Goal: Submit feedback/report problem

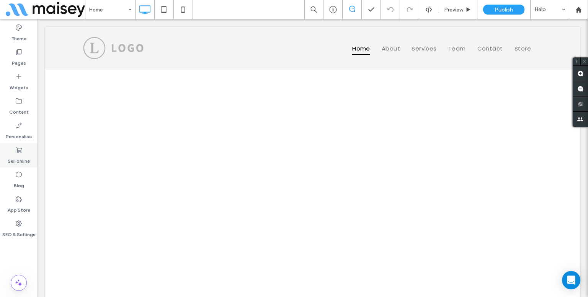
click at [23, 154] on label "Sell online" at bounding box center [19, 159] width 22 height 11
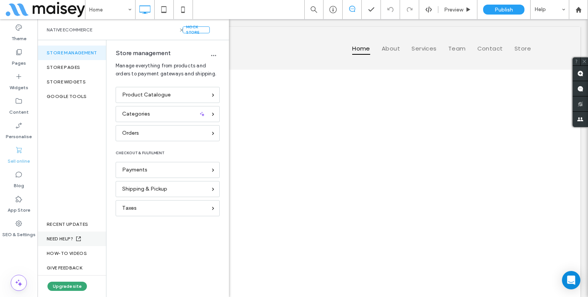
click at [81, 237] on use at bounding box center [78, 239] width 5 height 5
click at [74, 223] on div "RECENT UPDATES" at bounding box center [72, 224] width 69 height 15
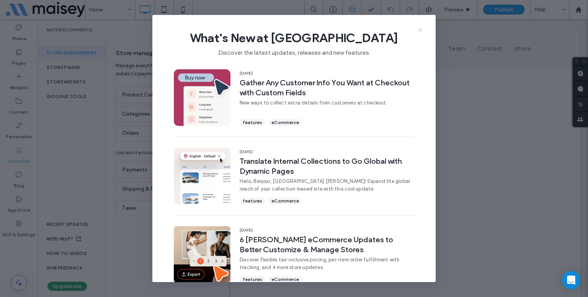
click at [419, 30] on icon at bounding box center [420, 30] width 6 height 6
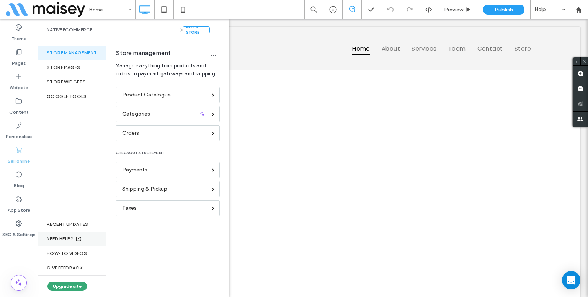
click at [64, 235] on div "NEED HELP?" at bounding box center [72, 239] width 69 height 15
click at [72, 262] on div "GIVE FEEDBACK" at bounding box center [72, 268] width 69 height 15
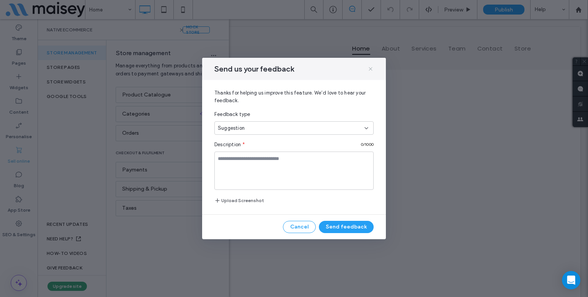
drag, startPoint x: 374, startPoint y: 66, endPoint x: 368, endPoint y: 72, distance: 8.4
click at [368, 72] on div "Send us your feedback" at bounding box center [294, 69] width 184 height 22
click at [368, 72] on span at bounding box center [371, 69] width 6 height 10
